Goal: Task Accomplishment & Management: Use online tool/utility

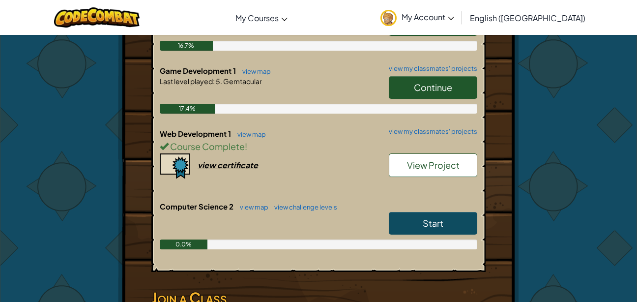
scroll to position [279, 0]
click at [419, 81] on span "Continue" at bounding box center [433, 86] width 38 height 11
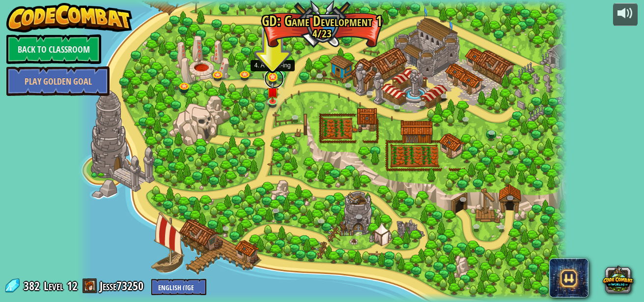
click at [266, 78] on link at bounding box center [274, 79] width 20 height 20
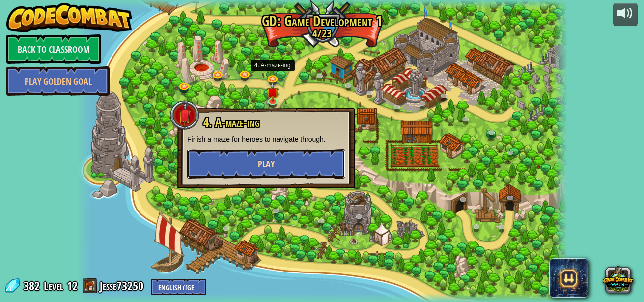
click at [252, 162] on button "Play" at bounding box center [266, 163] width 158 height 29
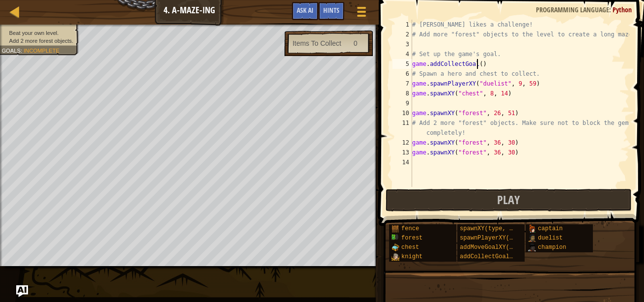
click at [476, 62] on div "# [PERSON_NAME] likes a challenge! # Add more "forest" objects to the level to …" at bounding box center [519, 113] width 219 height 187
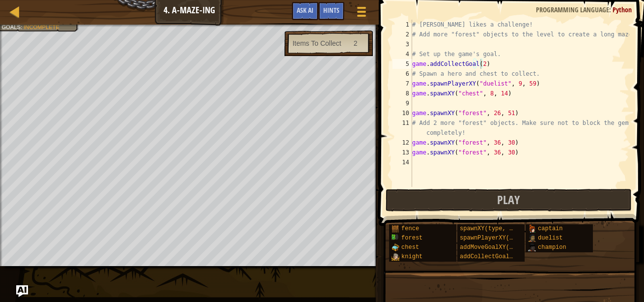
click at [9, 26] on div at bounding box center [189, 26] width 379 height 2
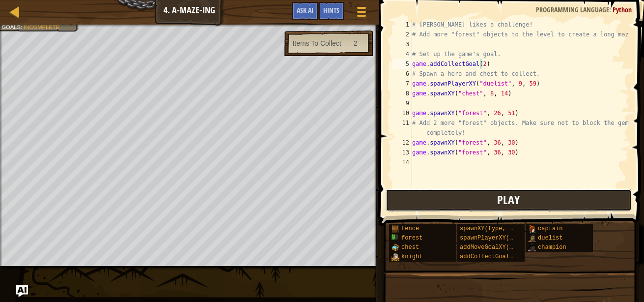
click at [495, 202] on button "Play" at bounding box center [509, 200] width 246 height 23
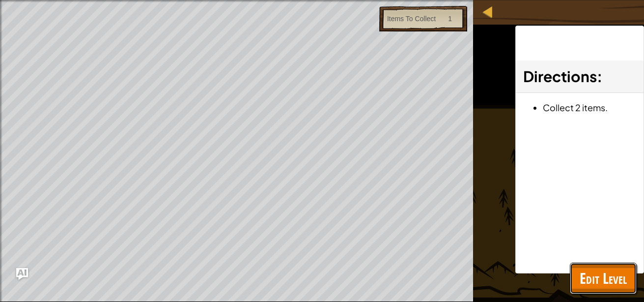
click at [594, 281] on span "Edit Level" at bounding box center [603, 278] width 47 height 20
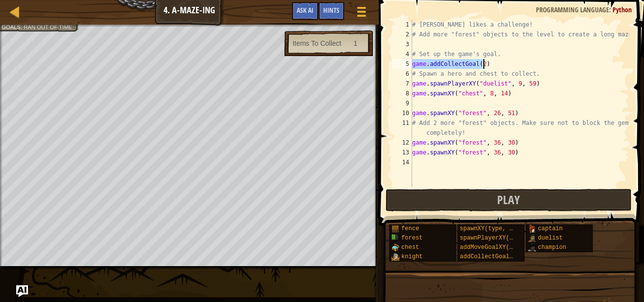
drag, startPoint x: 414, startPoint y: 65, endPoint x: 497, endPoint y: 63, distance: 83.5
click at [497, 63] on div "# [PERSON_NAME] likes a challenge! # Add more "forest" objects to the level to …" at bounding box center [519, 113] width 219 height 187
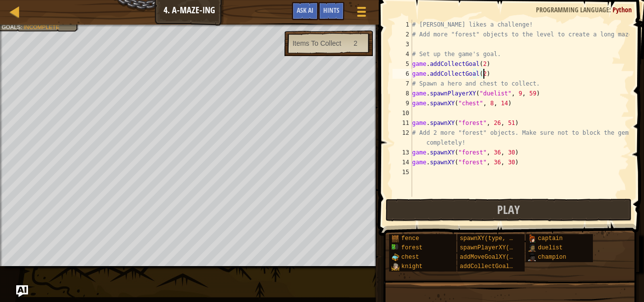
click at [497, 63] on div "# [PERSON_NAME] likes a challenge! # Add more "forest" objects to the level to …" at bounding box center [519, 118] width 219 height 196
drag, startPoint x: 412, startPoint y: 103, endPoint x: 471, endPoint y: 105, distance: 59.0
click at [465, 104] on div "# [PERSON_NAME] likes a challenge! # Add more "forest" objects to the level to …" at bounding box center [519, 118] width 219 height 196
type textarea "est", 8, 14)game.spawnXY("ch"
click at [562, 115] on div "# [PERSON_NAME] likes a challenge! # Add more "forest" objects to the level to …" at bounding box center [519, 118] width 219 height 196
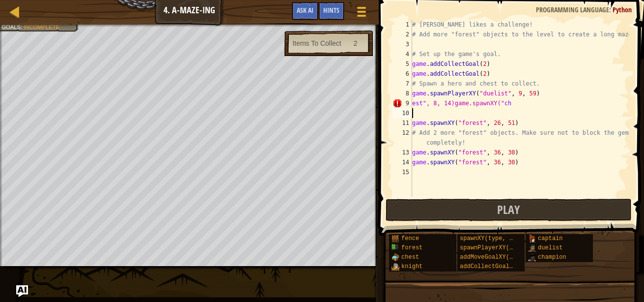
scroll to position [4, 0]
click at [413, 101] on div "# [PERSON_NAME] likes a challenge! # Add more "forest" objects to the level to …" at bounding box center [519, 118] width 219 height 196
click at [463, 147] on div "# [PERSON_NAME] likes a challenge! # Add more "forest" objects to the level to …" at bounding box center [519, 118] width 219 height 196
click at [412, 102] on div "# [PERSON_NAME] likes a challenge! # Add more "forest" objects to the level to …" at bounding box center [519, 118] width 219 height 196
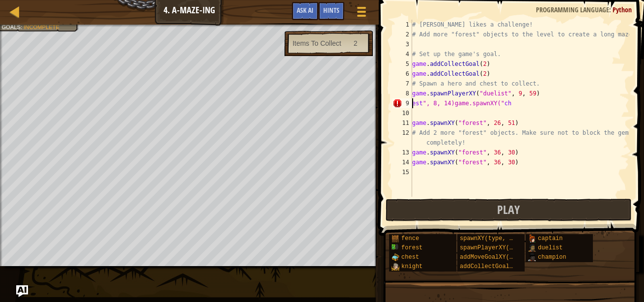
scroll to position [4, 7]
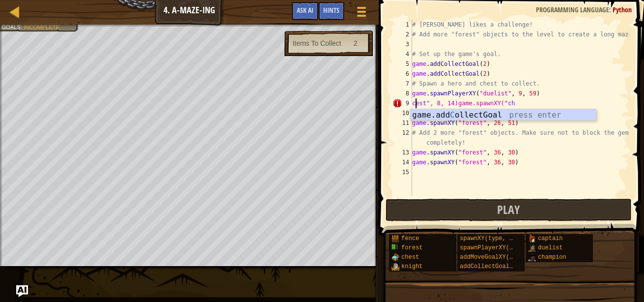
type textarea "chest", 8, 14)game.spawnXY("ch"
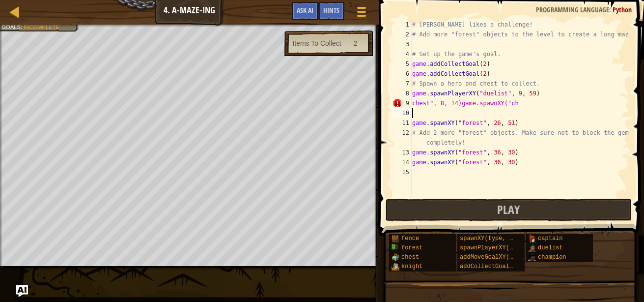
click at [538, 108] on div "# [PERSON_NAME] likes a challenge! # Add more "forest" objects to the level to …" at bounding box center [519, 118] width 219 height 196
click at [364, 11] on span at bounding box center [361, 12] width 9 height 2
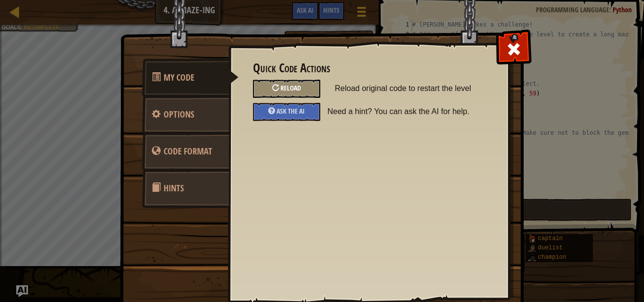
click at [290, 80] on div "Reload" at bounding box center [286, 89] width 67 height 18
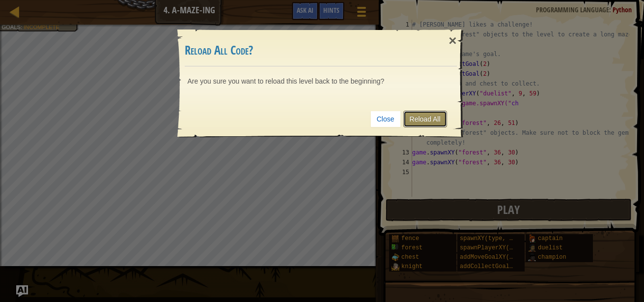
click at [419, 114] on link "Reload All" at bounding box center [425, 119] width 44 height 17
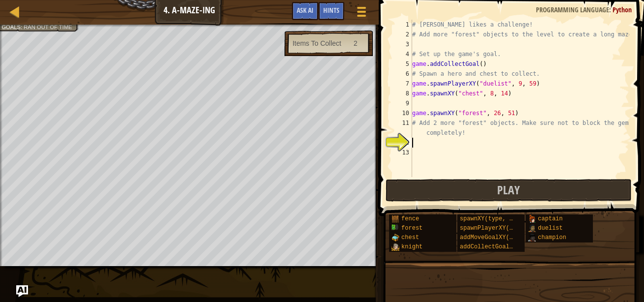
click at [477, 65] on div "# [PERSON_NAME] likes a challenge! # Add more "forest" objects to the level to …" at bounding box center [519, 108] width 219 height 177
click at [506, 94] on div "# [PERSON_NAME] likes a challenge! # Add more "forest" objects to the level to …" at bounding box center [519, 108] width 219 height 177
type textarea "game.spawnXY("chest", 8, 14)"
drag, startPoint x: 412, startPoint y: 92, endPoint x: 499, endPoint y: 97, distance: 87.1
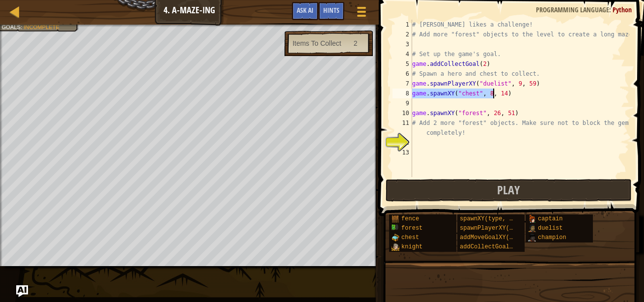
click at [499, 97] on div "# [PERSON_NAME] likes a challenge! # Add more "forest" objects to the level to …" at bounding box center [519, 108] width 219 height 177
click at [450, 145] on div "# [PERSON_NAME] likes a challenge! # Add more "forest" objects to the level to …" at bounding box center [519, 108] width 219 height 177
paste textarea "game.spawnXY("chest", 8, 14"
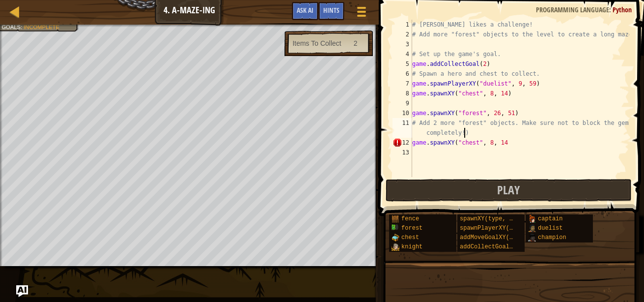
scroll to position [4, 20]
click at [524, 145] on div "# [PERSON_NAME] likes a challenge! # Add more "forest" objects to the level to …" at bounding box center [519, 108] width 219 height 177
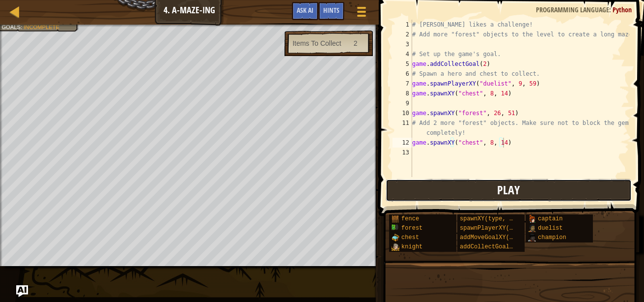
click at [471, 191] on button "Play" at bounding box center [509, 190] width 246 height 23
click at [481, 61] on div "# [PERSON_NAME] likes a challenge! # Add more "forest" objects to the level to …" at bounding box center [519, 108] width 219 height 177
click at [426, 195] on button "Play" at bounding box center [509, 190] width 246 height 23
click at [501, 141] on div "# [PERSON_NAME] likes a challenge! # Add more "forest" objects to the level to …" at bounding box center [519, 108] width 219 height 177
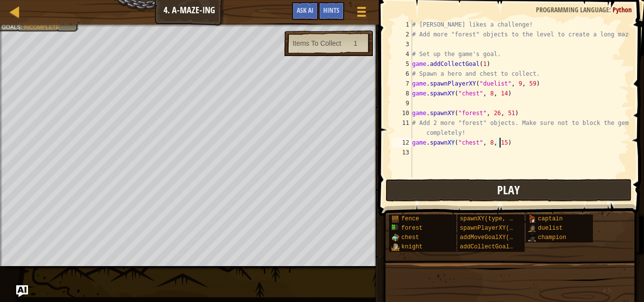
scroll to position [4, 7]
click at [486, 141] on div "# [PERSON_NAME] likes a challenge! # Add more "forest" objects to the level to …" at bounding box center [519, 108] width 219 height 177
click at [479, 192] on button "Play" at bounding box center [509, 190] width 246 height 23
click at [463, 186] on button "Play" at bounding box center [509, 190] width 246 height 23
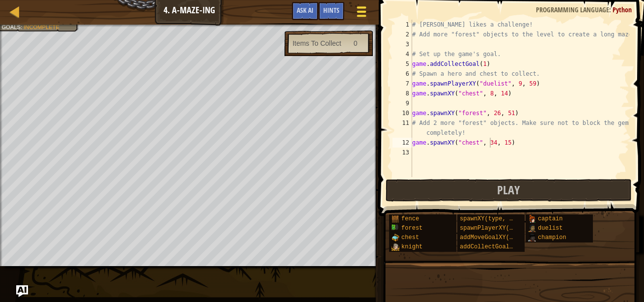
click at [354, 12] on button "Game Menu" at bounding box center [361, 13] width 26 height 24
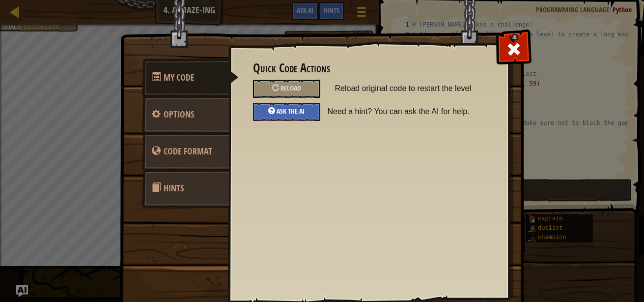
click at [282, 115] on div "Ask the AI" at bounding box center [286, 112] width 67 height 18
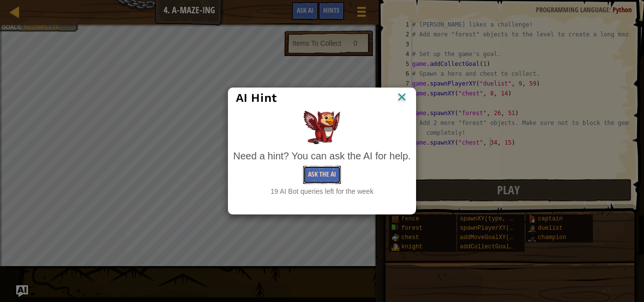
click at [337, 171] on button "Ask the AI" at bounding box center [322, 175] width 38 height 18
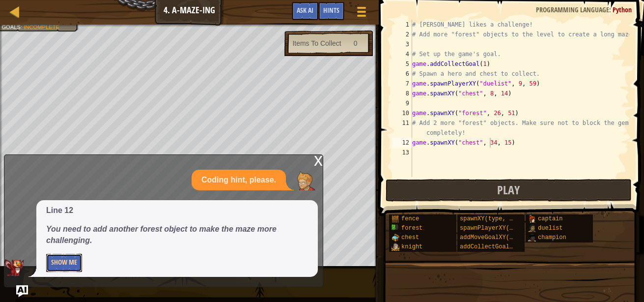
click at [67, 256] on button "Show Me" at bounding box center [64, 262] width 36 height 18
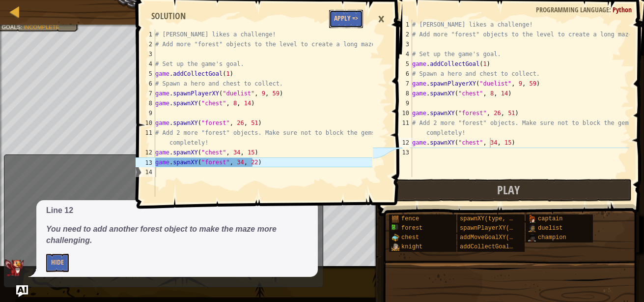
click at [354, 19] on button "Apply =>" at bounding box center [346, 19] width 34 height 18
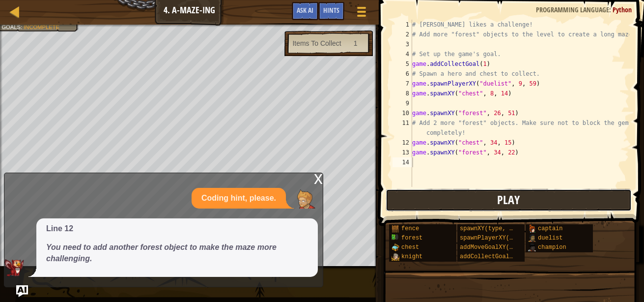
click at [448, 195] on button "Play" at bounding box center [509, 200] width 246 height 23
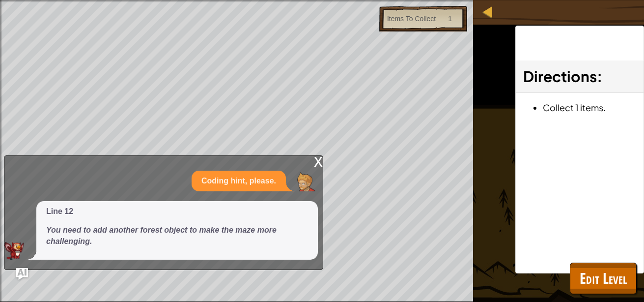
click at [316, 166] on div "x" at bounding box center [318, 161] width 9 height 10
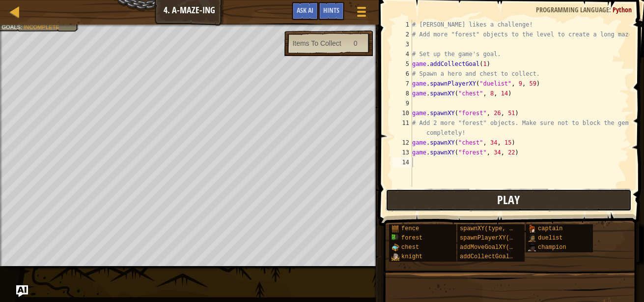
click at [470, 198] on button "Play" at bounding box center [509, 200] width 246 height 23
click at [409, 196] on button "Play" at bounding box center [509, 200] width 246 height 23
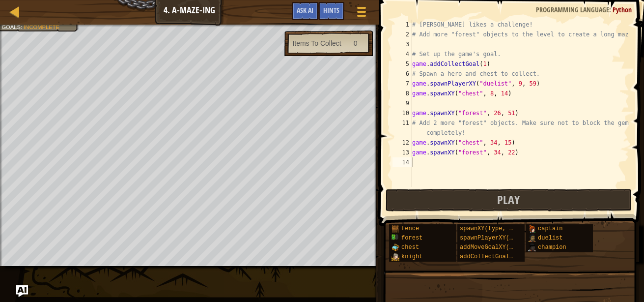
click at [480, 64] on div "# [PERSON_NAME] likes a challenge! # Add more "forest" objects to the level to …" at bounding box center [519, 113] width 219 height 187
type textarea "game.addCollectGoal(2)"
click at [518, 184] on div "# [PERSON_NAME] likes a challenge! # Add more "forest" objects to the level to …" at bounding box center [519, 113] width 219 height 187
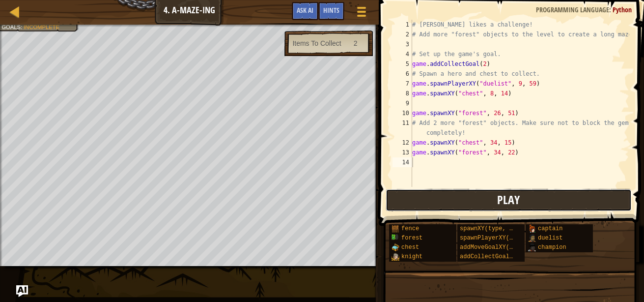
click at [512, 200] on span "Play" at bounding box center [508, 200] width 23 height 16
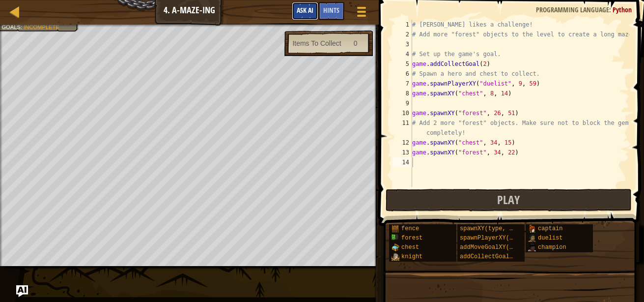
click at [299, 15] on button "Ask AI" at bounding box center [305, 11] width 27 height 18
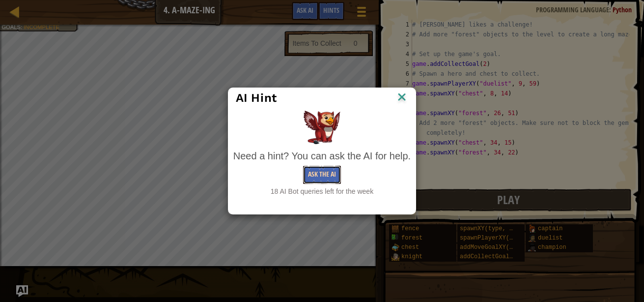
click at [321, 168] on button "Ask the AI" at bounding box center [322, 175] width 38 height 18
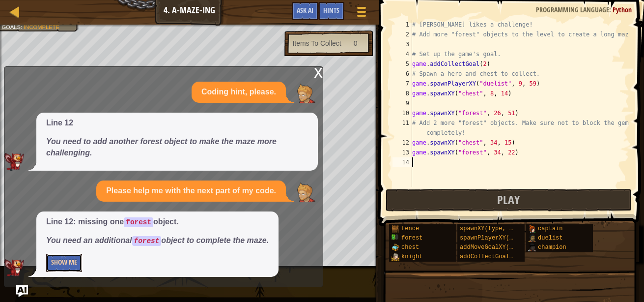
click at [69, 265] on button "Show Me" at bounding box center [64, 262] width 36 height 18
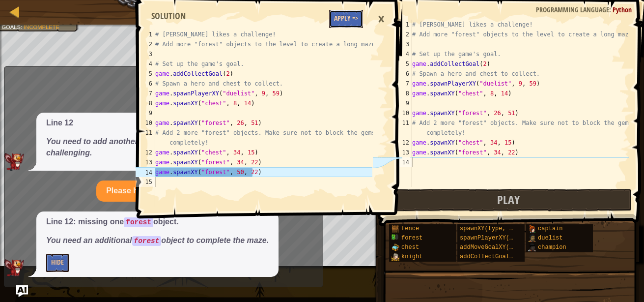
click at [347, 21] on button "Apply =>" at bounding box center [346, 19] width 34 height 18
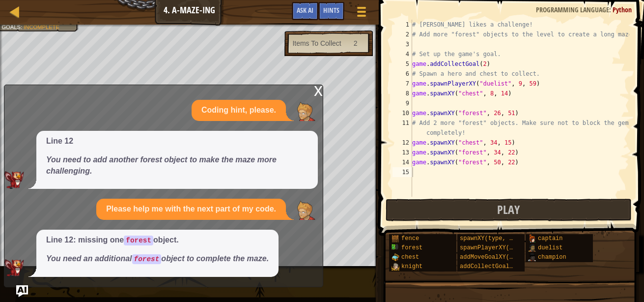
click at [318, 95] on div "x" at bounding box center [318, 90] width 9 height 10
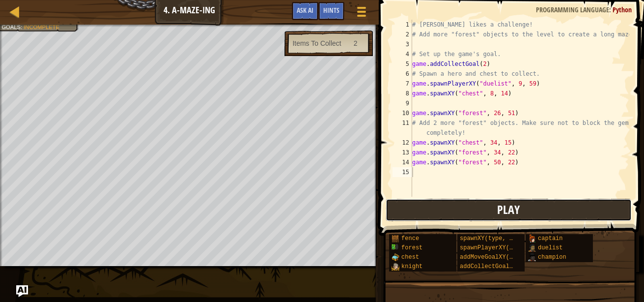
click at [455, 209] on button "Play" at bounding box center [509, 209] width 246 height 23
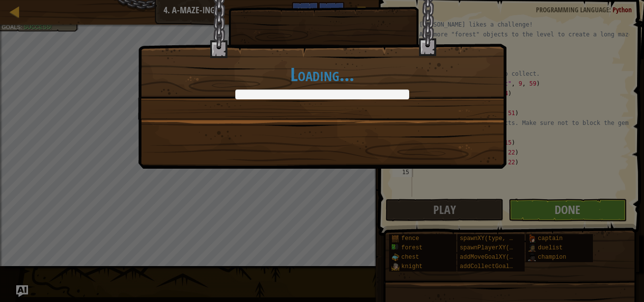
click at [584, 210] on div "Loading..." at bounding box center [322, 151] width 644 height 302
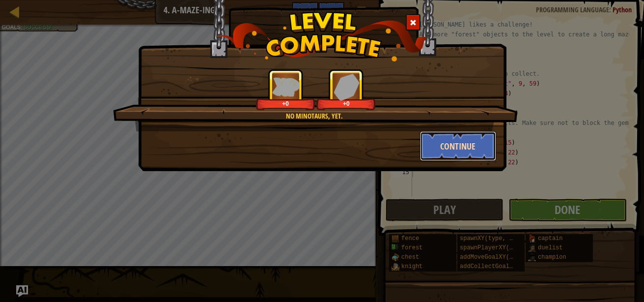
click at [475, 152] on button "Continue" at bounding box center [458, 145] width 76 height 29
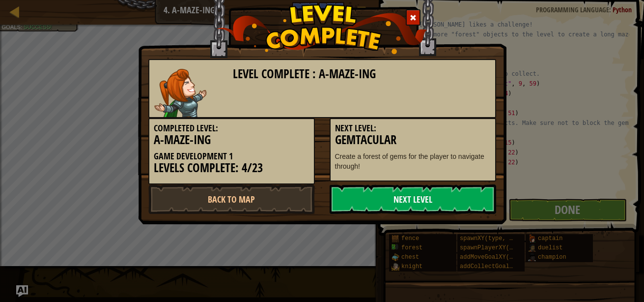
click at [437, 198] on link "Next Level" at bounding box center [413, 198] width 167 height 29
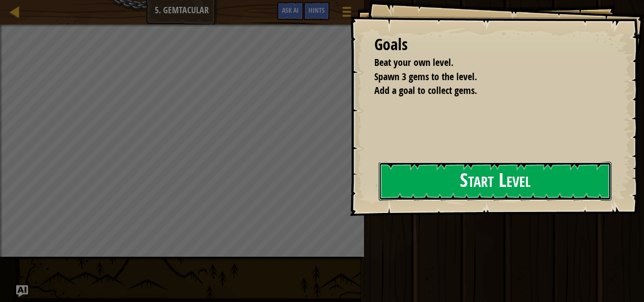
click at [437, 195] on button "Start Level" at bounding box center [495, 181] width 233 height 39
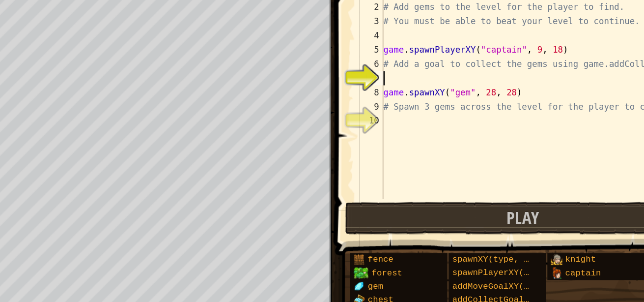
type textarea "g"
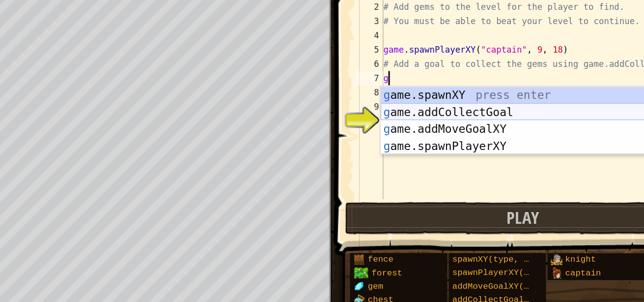
click at [438, 106] on div "g ame.spawnXY press enter g ame.addCollectGoal press enter g ame.addMoveGoalXY …" at bounding box center [503, 124] width 186 height 71
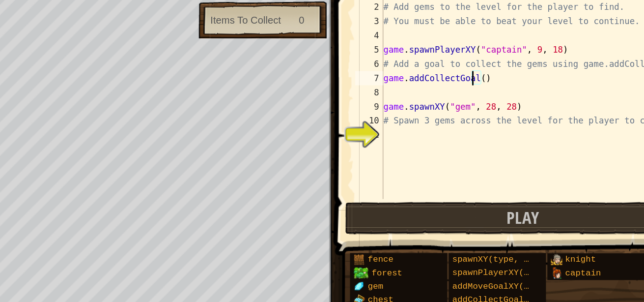
click at [475, 81] on div "# Anya is searching for gems! # Add gems to the level for the player to find. #…" at bounding box center [519, 103] width 219 height 167
click at [477, 83] on div "# Anya is searching for gems! # Add gems to the level for the player to find. #…" at bounding box center [519, 103] width 219 height 167
type textarea "game.addCollectGoal(9)"
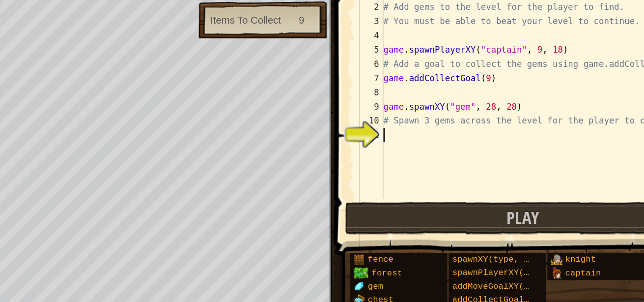
click at [432, 126] on div "# Anya is searching for gems! # Add gems to the level for the player to find. #…" at bounding box center [519, 103] width 219 height 167
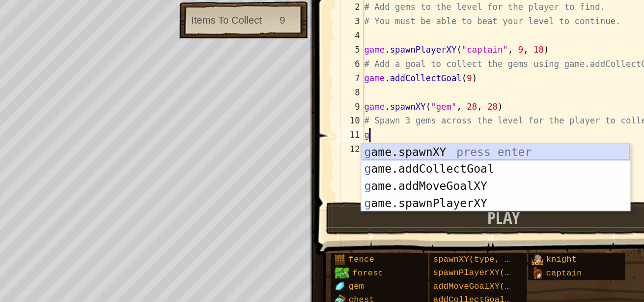
click at [490, 137] on div "g ame.spawnXY press enter g ame.addCollectGoal press enter g ame.addMoveGoalXY …" at bounding box center [503, 164] width 186 height 71
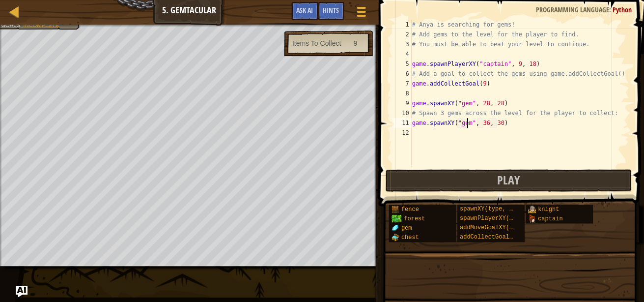
scroll to position [0, 0]
click at [496, 122] on div "# Anya is searching for gems! # Add gems to the level for the player to find. #…" at bounding box center [519, 103] width 219 height 167
click at [594, 180] on button "Play" at bounding box center [509, 180] width 246 height 23
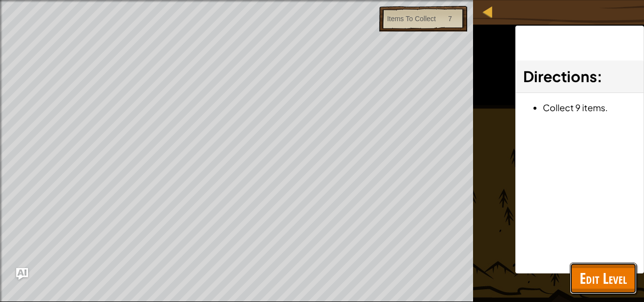
click at [616, 275] on span "Edit Level" at bounding box center [603, 278] width 47 height 20
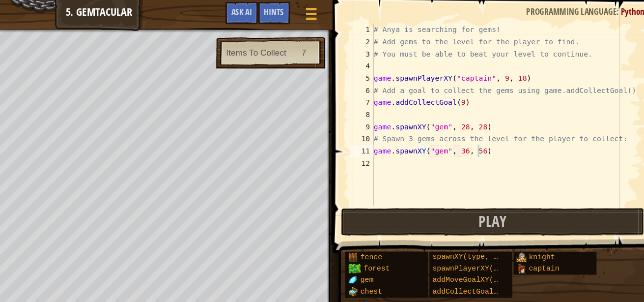
scroll to position [4, 5]
click at [482, 83] on div "# Anya is searching for gems! # Add gems to the level for the player to find. #…" at bounding box center [519, 103] width 219 height 167
click at [481, 84] on div "# Anya is searching for gems! # Add gems to the level for the player to find. #…" at bounding box center [519, 103] width 219 height 167
type textarea "game.addCollectGoal(3)"
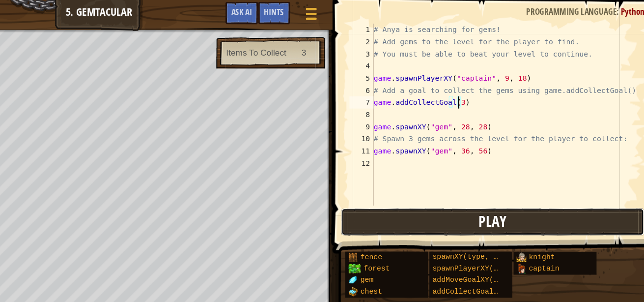
click at [493, 183] on button "Play" at bounding box center [509, 180] width 246 height 23
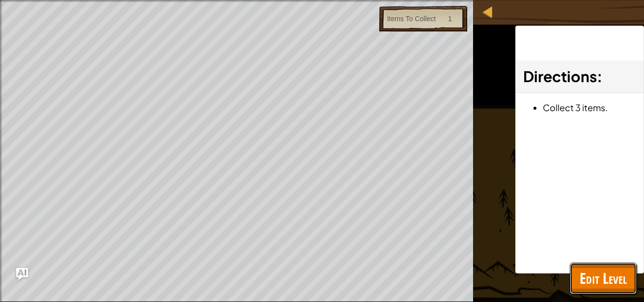
click at [583, 274] on span "Edit Level" at bounding box center [603, 278] width 47 height 20
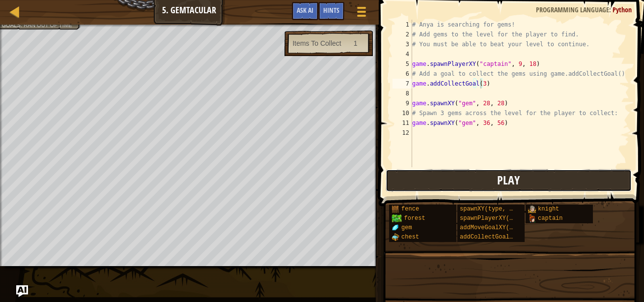
click at [466, 183] on button "Play" at bounding box center [509, 180] width 246 height 23
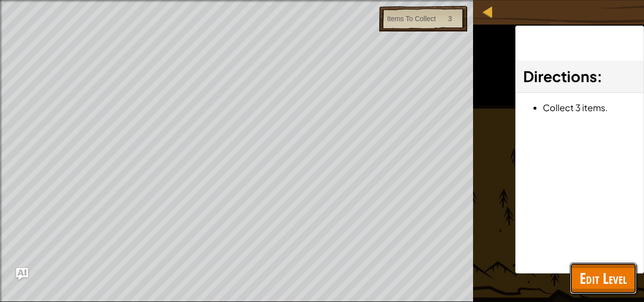
click at [606, 284] on span "Edit Level" at bounding box center [603, 278] width 47 height 20
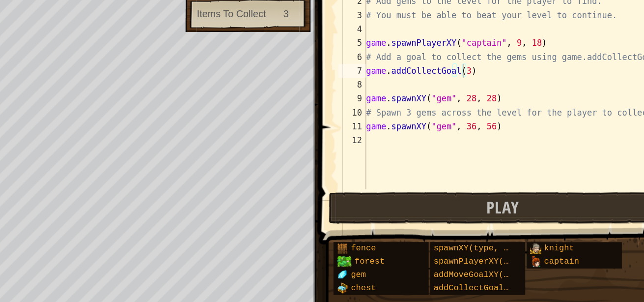
click at [472, 130] on div "# Anya is searching for gems! # Add gems to the level for the player to find. #…" at bounding box center [519, 103] width 219 height 167
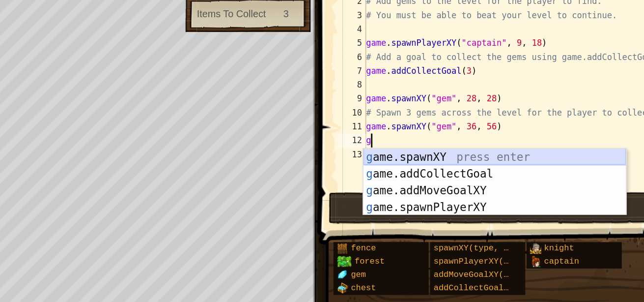
click at [478, 142] on div "g ame.spawnXY press enter g ame.addCollectGoal press enter g ame.addMoveGoalXY …" at bounding box center [503, 174] width 186 height 71
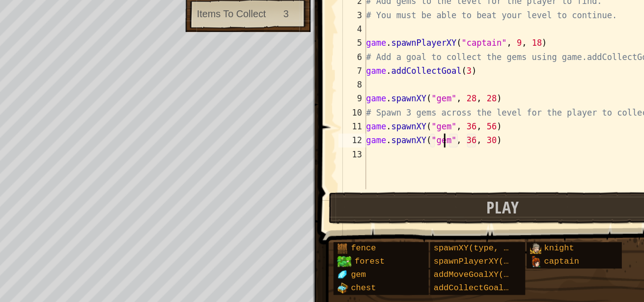
scroll to position [4, 4]
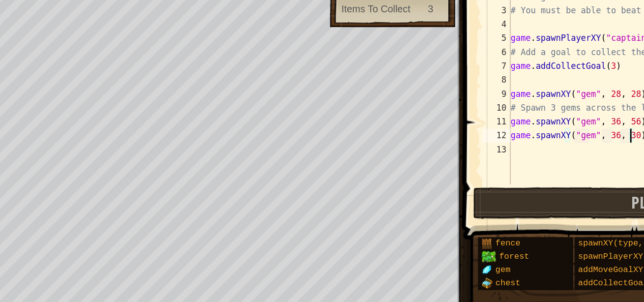
click at [496, 133] on div "# Anya is searching for gems! # Add gems to the level for the player to find. #…" at bounding box center [519, 103] width 219 height 167
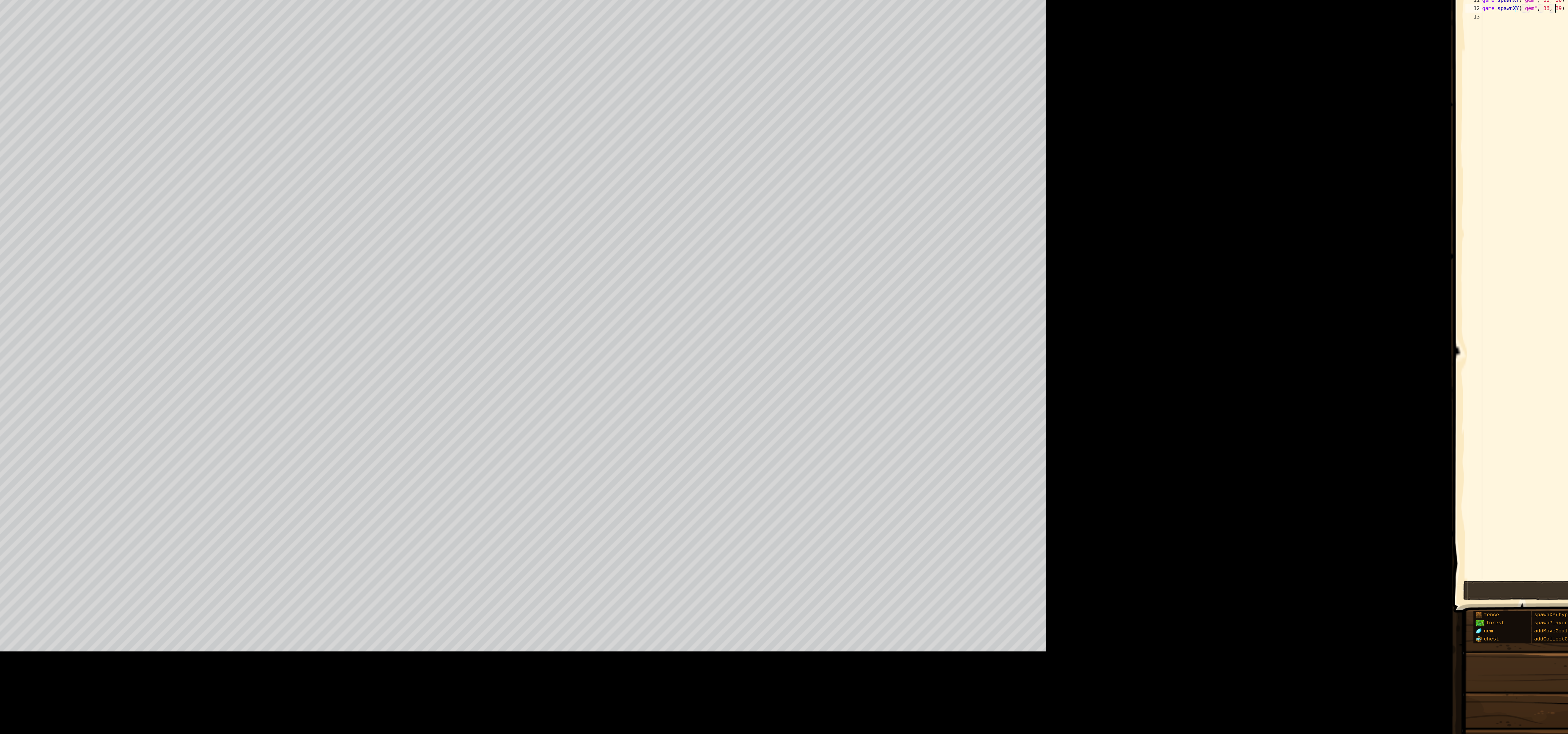
scroll to position [2, 4]
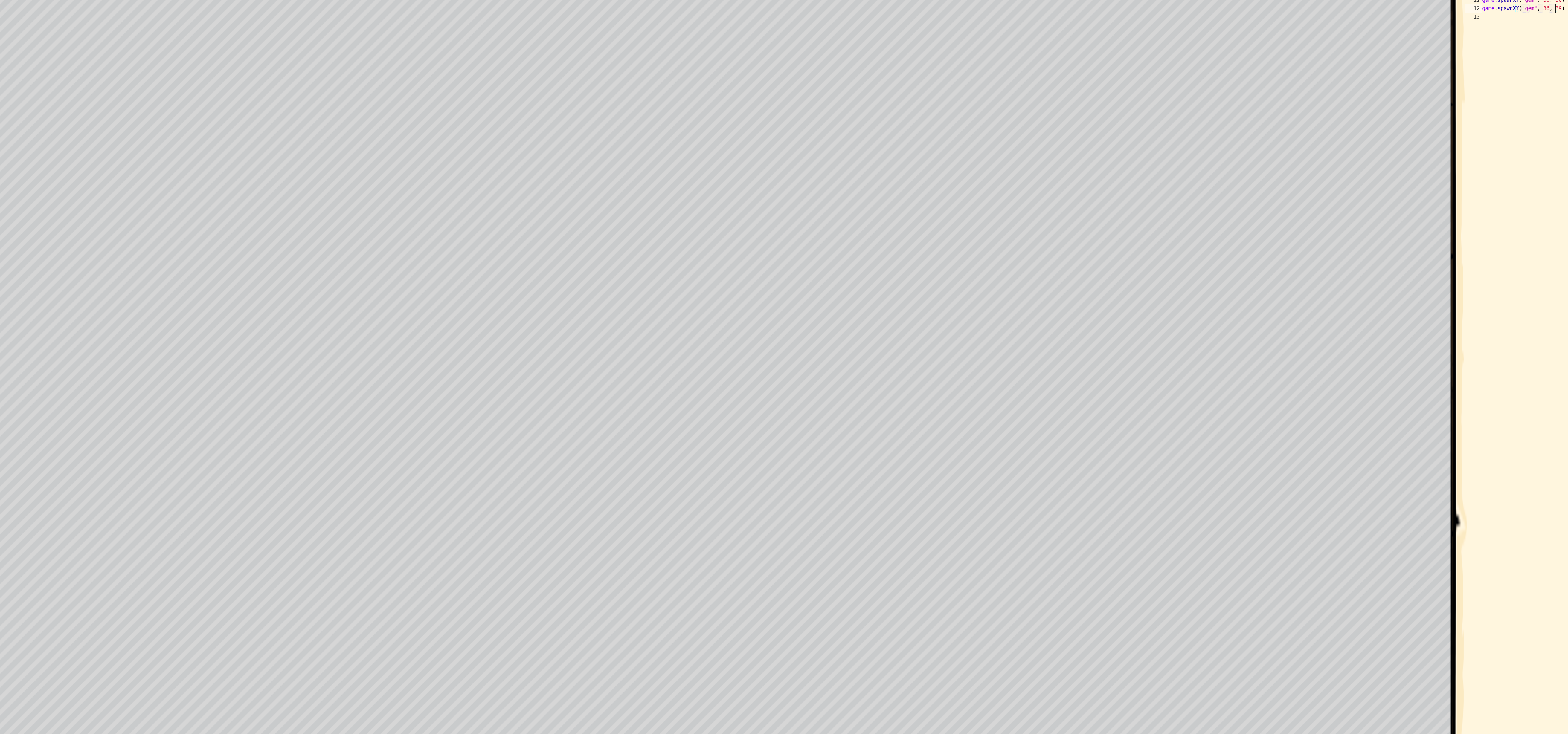
type textarea "game.spawnXY("gem", 36, 39)"
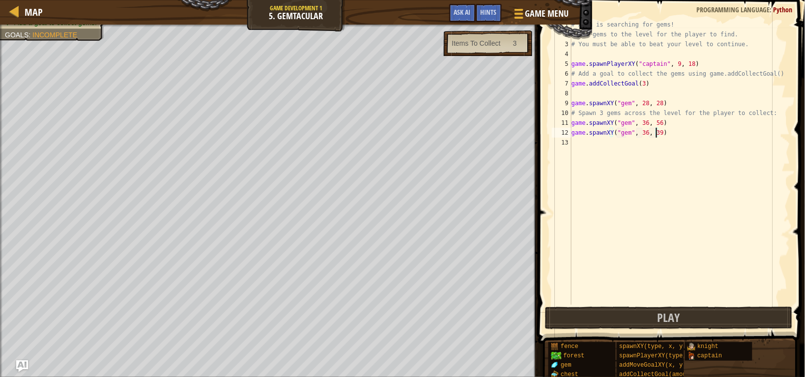
scroll to position [5, 6]
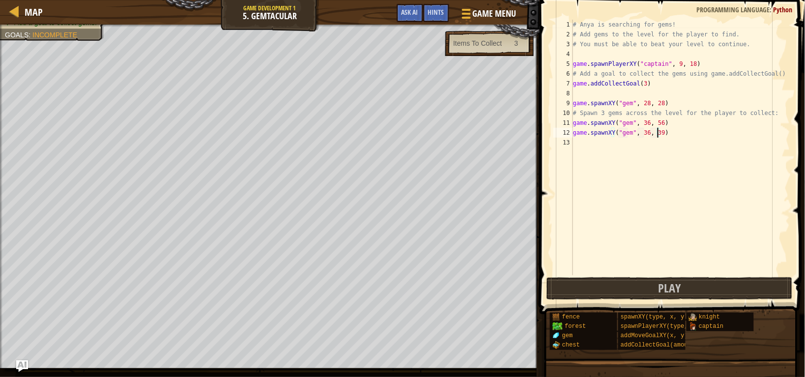
drag, startPoint x: 2574, startPoint y: 2, endPoint x: 380, endPoint y: 12, distance: 2194.3
click at [380, 12] on div "Map Game Development 1 5. Gemtacular Game Menu Done Hints Ask AI" at bounding box center [269, 12] width 539 height 25
click at [624, 141] on div "# Anya is searching for gems! # Add gems to the level for the player to find. #…" at bounding box center [680, 157] width 219 height 275
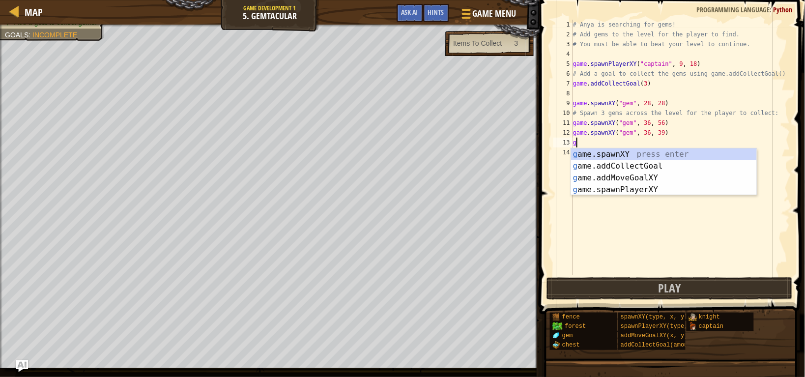
scroll to position [4, 0]
click at [627, 158] on div "g ame.spawnXY press enter g ame.addCollectGoal press enter g ame.addMoveGoalXY …" at bounding box center [664, 183] width 186 height 71
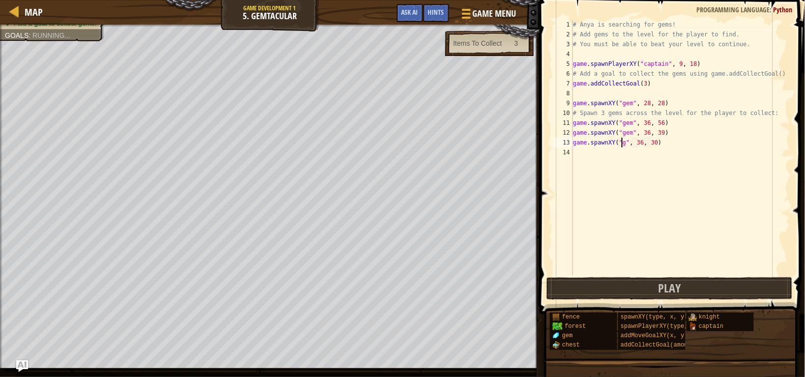
scroll to position [4, 4]
click at [636, 143] on div "# Anya is searching for gems! # Add gems to the level for the player to find. #…" at bounding box center [680, 157] width 219 height 275
click at [636, 132] on div "# Anya is searching for gems! # Add gems to the level for the player to find. #…" at bounding box center [680, 157] width 219 height 275
type textarea "game.spawnXY("gem", 36, 58)"
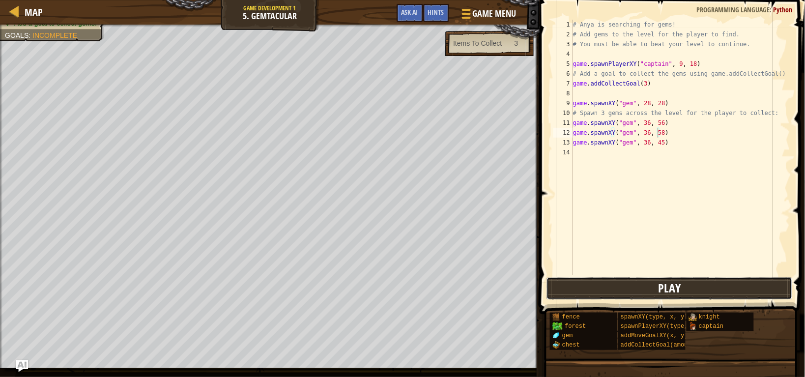
click at [636, 290] on button "Play" at bounding box center [669, 288] width 246 height 23
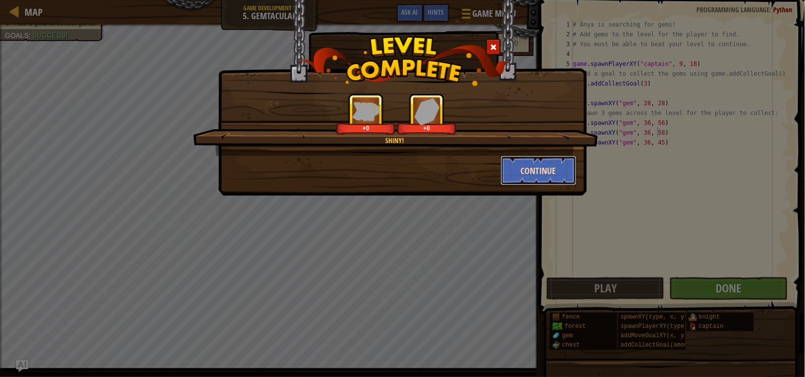
click at [532, 177] on button "Continue" at bounding box center [539, 170] width 76 height 29
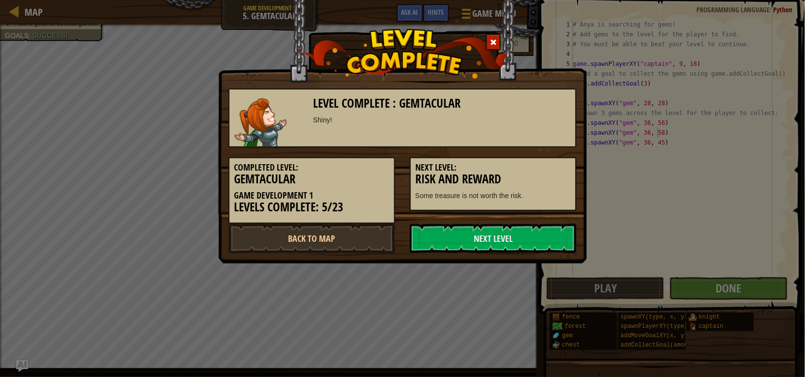
click at [506, 214] on div "Completed Level: Gemtacular Game Development 1 Levels Complete: 5/23 Next Level…" at bounding box center [402, 185] width 363 height 76
click at [504, 228] on link "Next Level" at bounding box center [493, 238] width 167 height 29
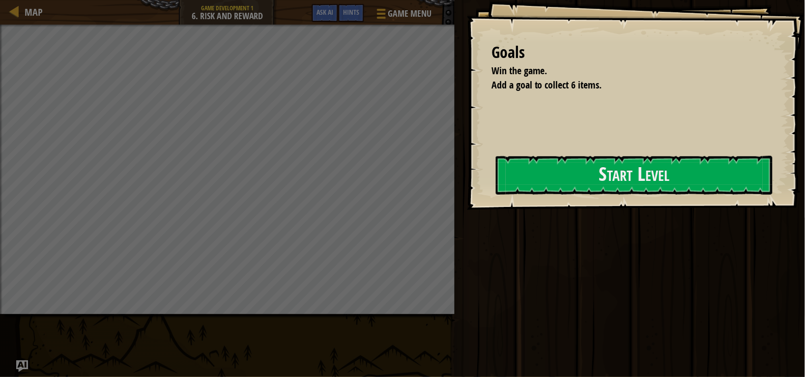
click at [538, 217] on div at bounding box center [634, 215] width 277 height 22
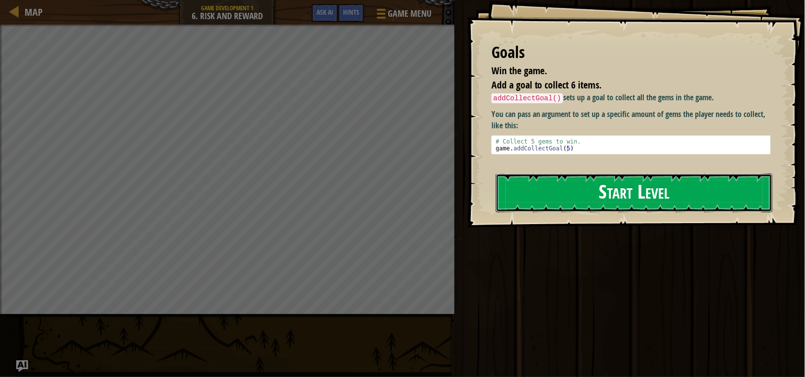
click at [577, 193] on button "Start Level" at bounding box center [634, 192] width 277 height 39
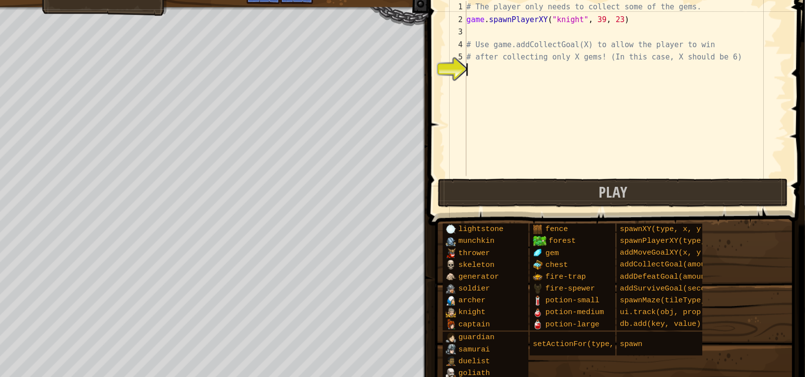
type textarea "g"
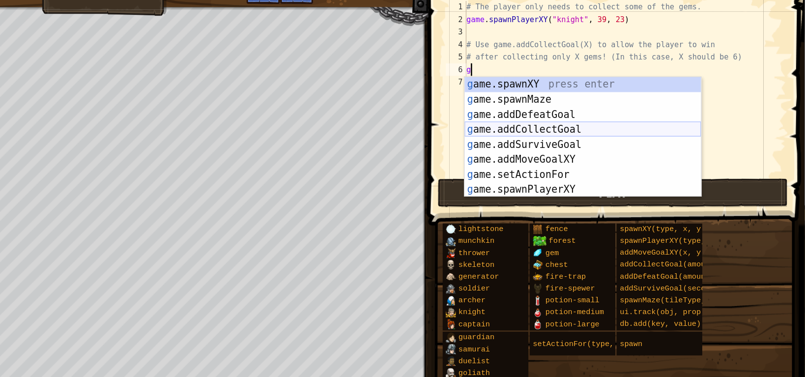
click at [618, 121] on div "g ame.spawnXY press enter g ame.spawnMaze press enter g ame.addDefeatGoal press…" at bounding box center [630, 139] width 186 height 118
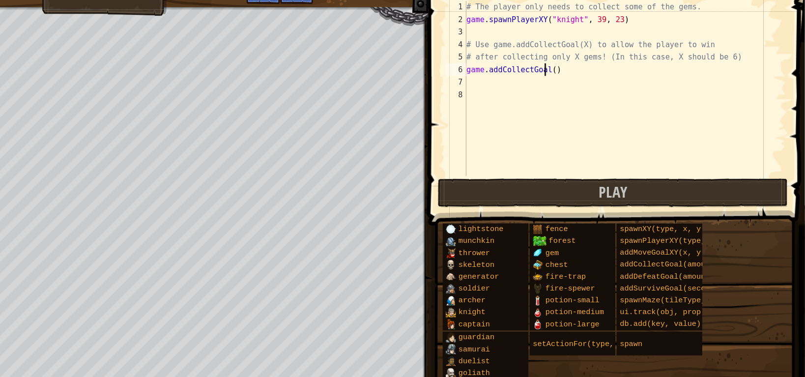
click at [602, 72] on div "# The player only needs to collect some of the gems. game . spawnPlayerXY ( "kn…" at bounding box center [663, 98] width 253 height 157
click at [604, 73] on div "# The player only needs to collect some of the gems. game . spawnPlayerXY ( "kn…" at bounding box center [663, 98] width 253 height 157
type textarea "game.addCollectGoal(9)"
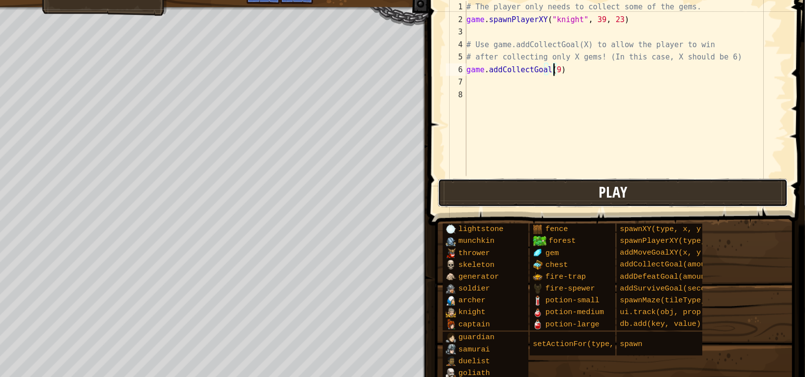
click at [636, 169] on span "Play" at bounding box center [654, 170] width 23 height 16
